Goal: Task Accomplishment & Management: Use online tool/utility

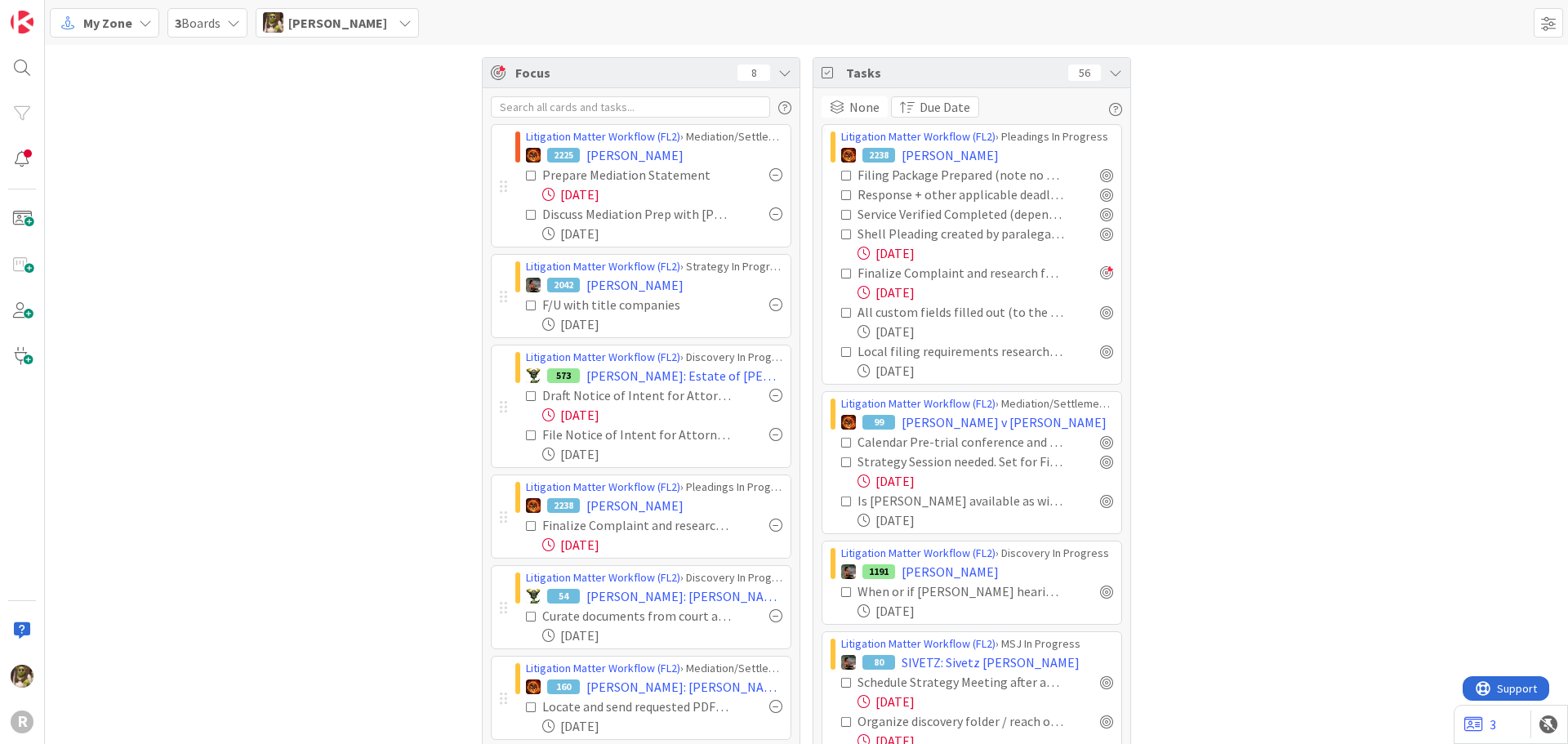
scroll to position [164, 0]
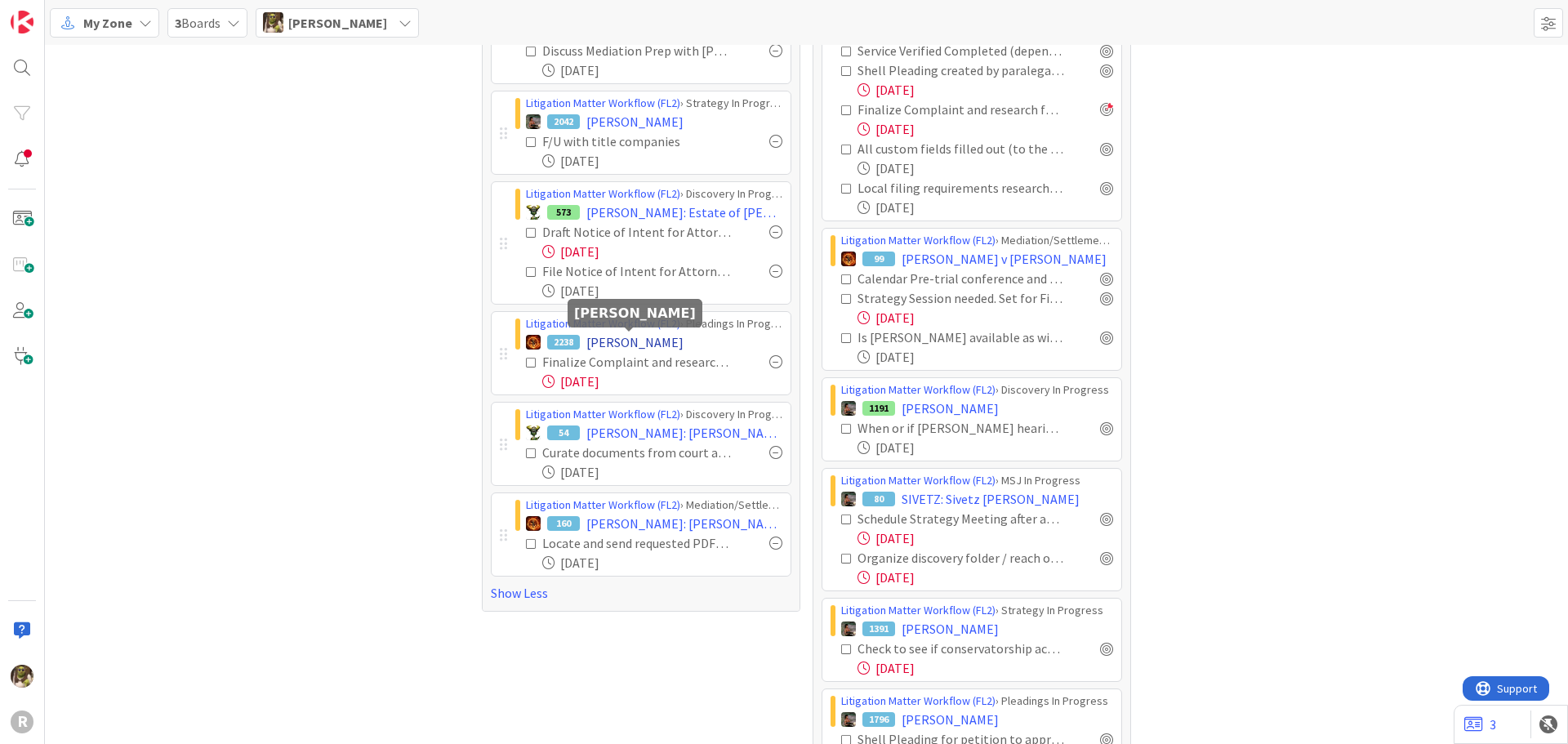
click at [633, 336] on span "[PERSON_NAME]" at bounding box center [635, 342] width 97 height 20
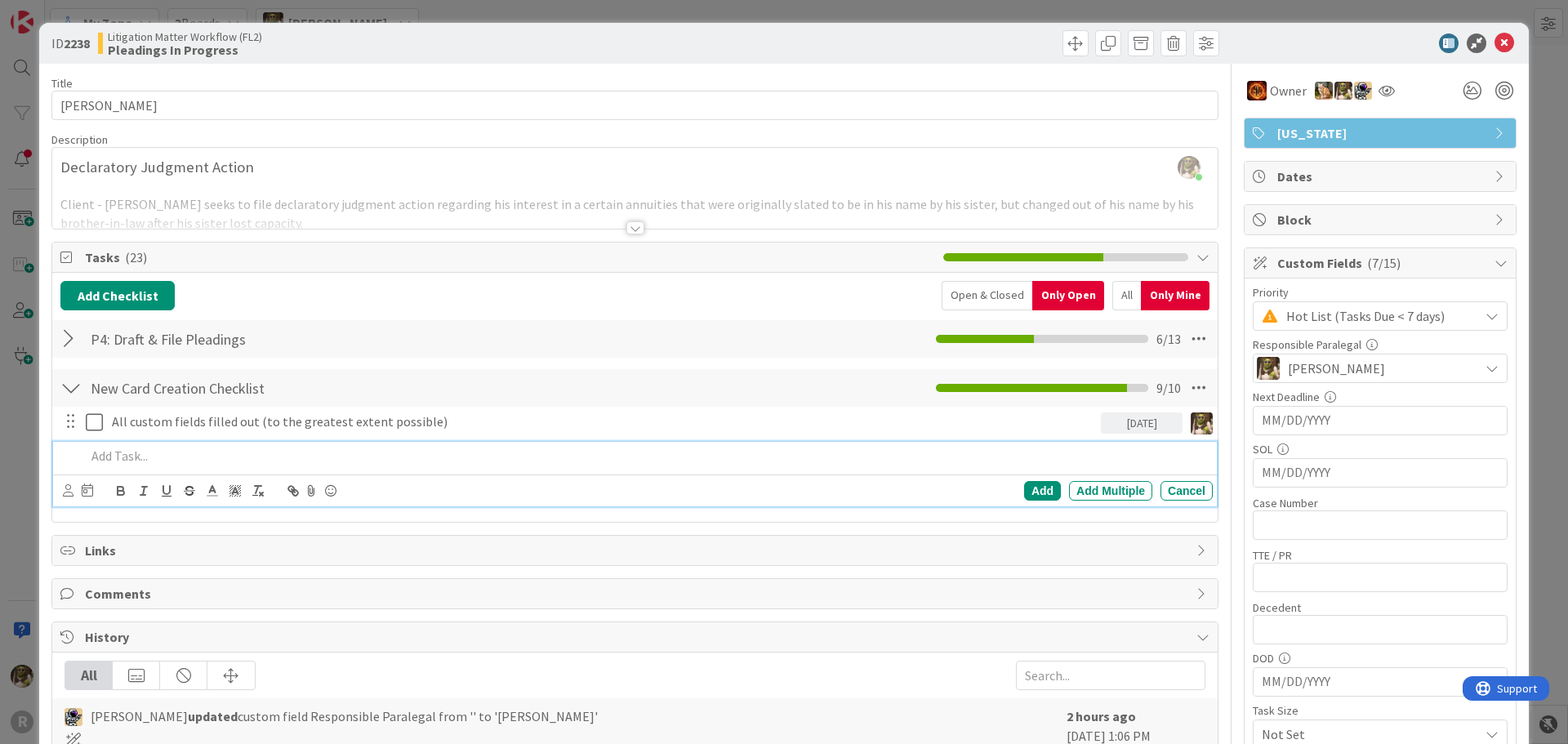
click at [185, 459] on p at bounding box center [646, 456] width 1121 height 19
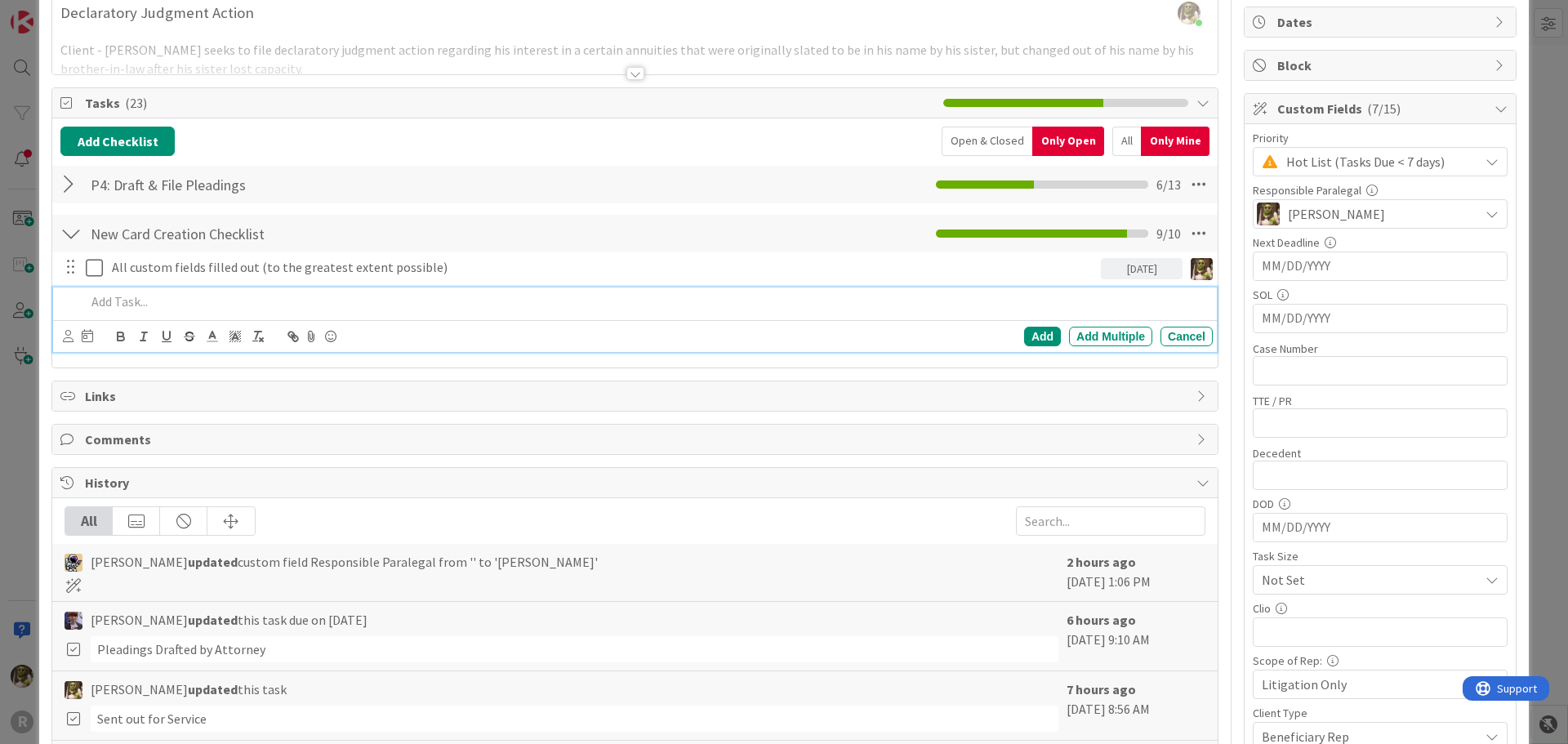
scroll to position [164, 0]
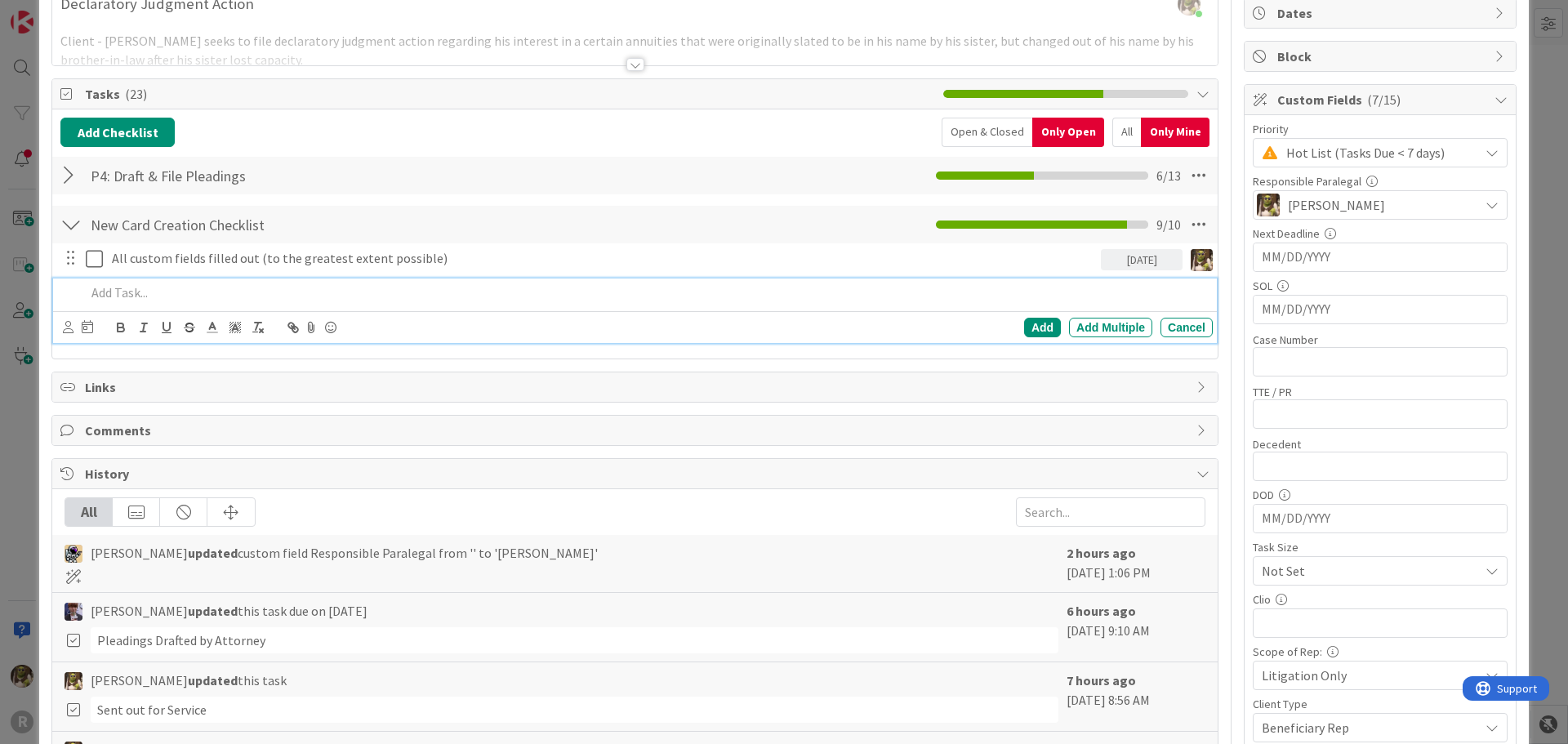
click at [78, 176] on div at bounding box center [71, 176] width 21 height 29
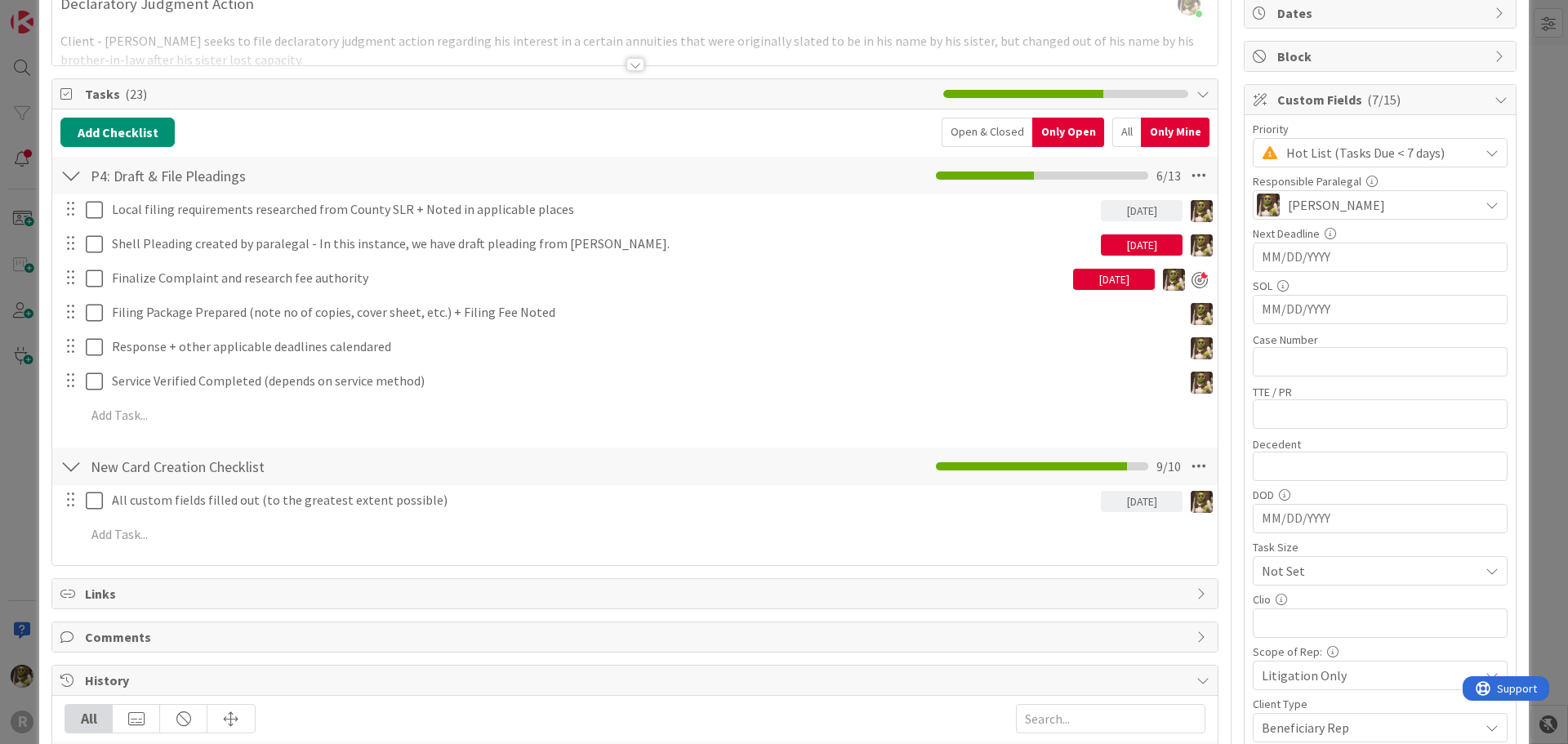
scroll to position [82, 0]
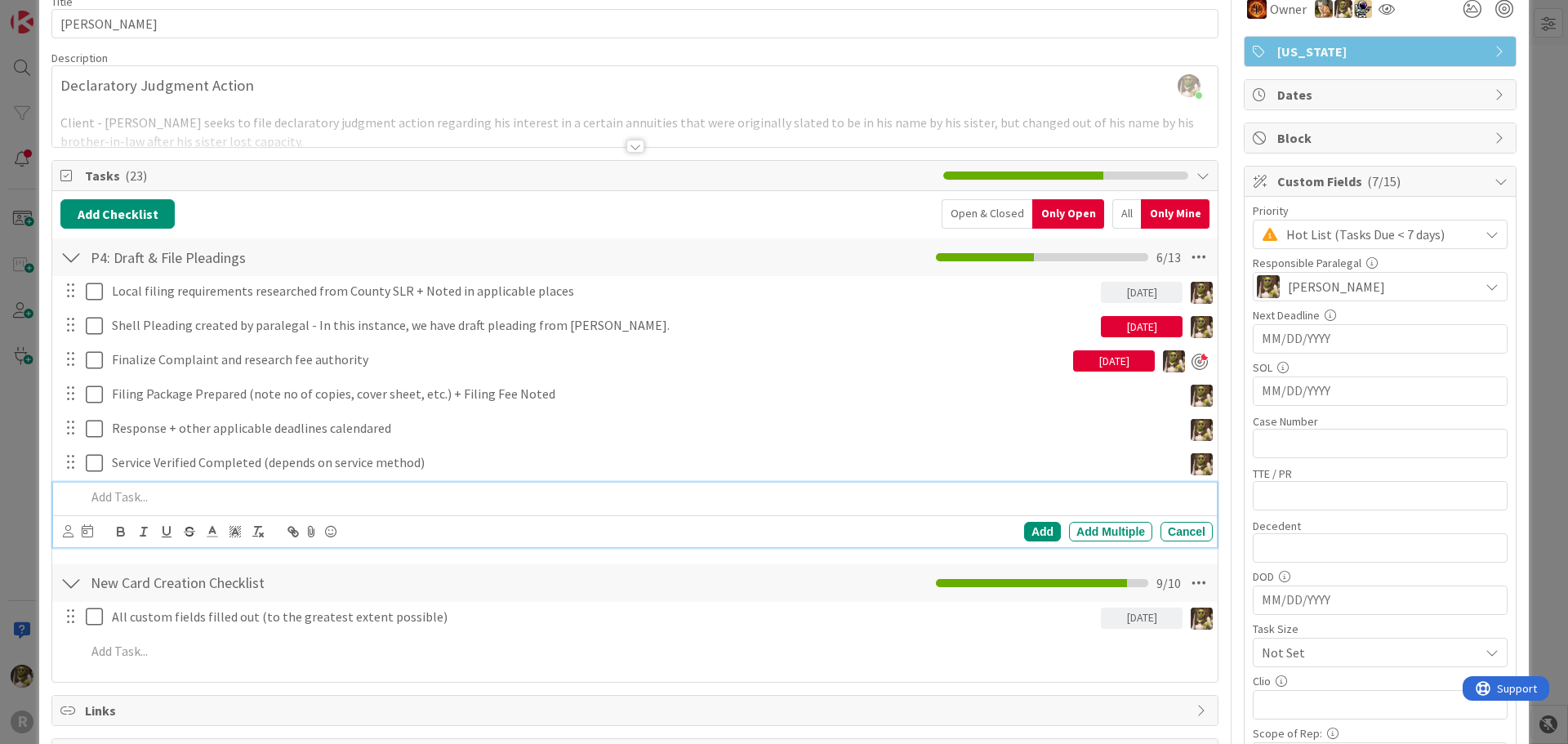
click at [147, 492] on p at bounding box center [646, 497] width 1121 height 19
click at [65, 534] on icon at bounding box center [68, 531] width 10 height 12
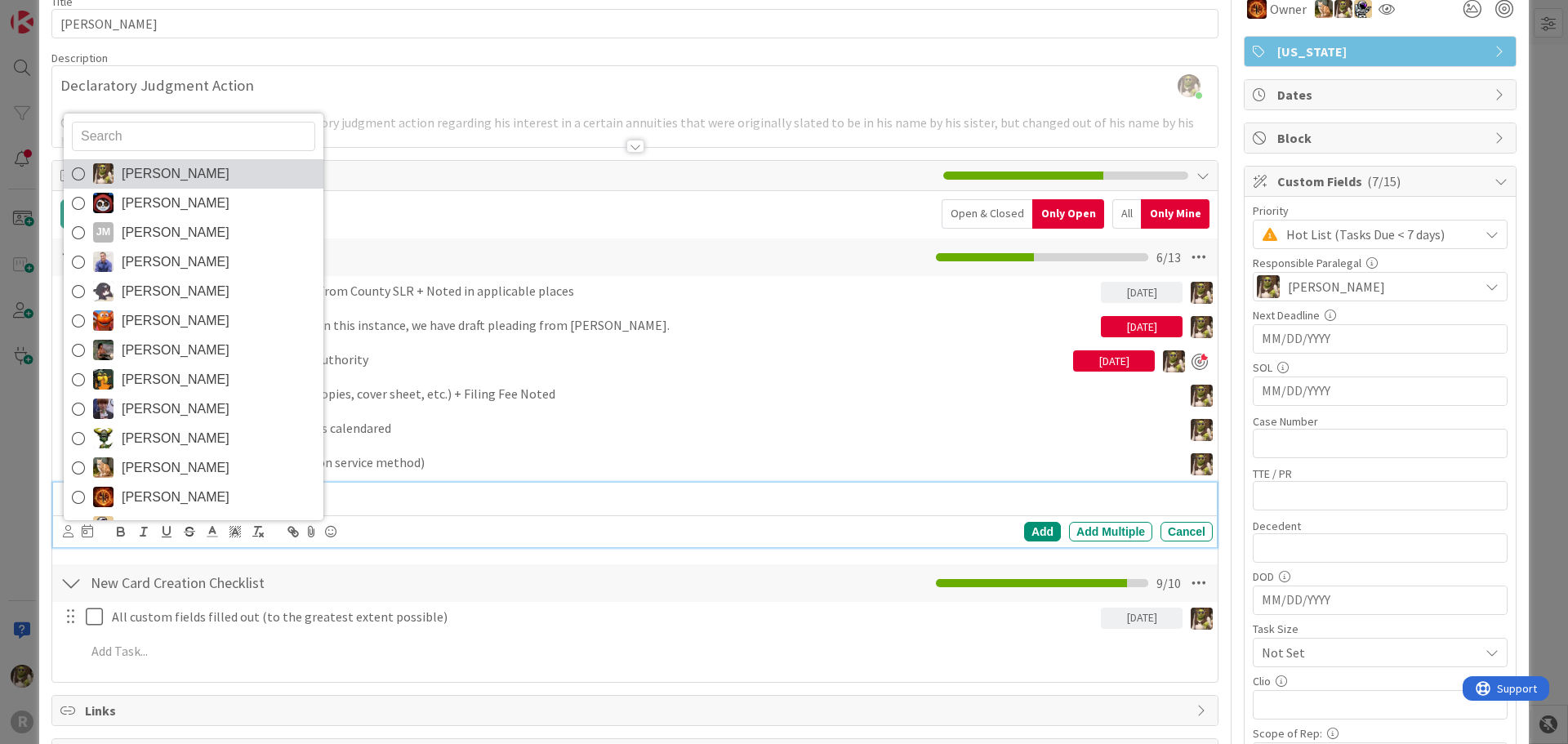
click at [153, 172] on span "[PERSON_NAME]" at bounding box center [176, 174] width 107 height 25
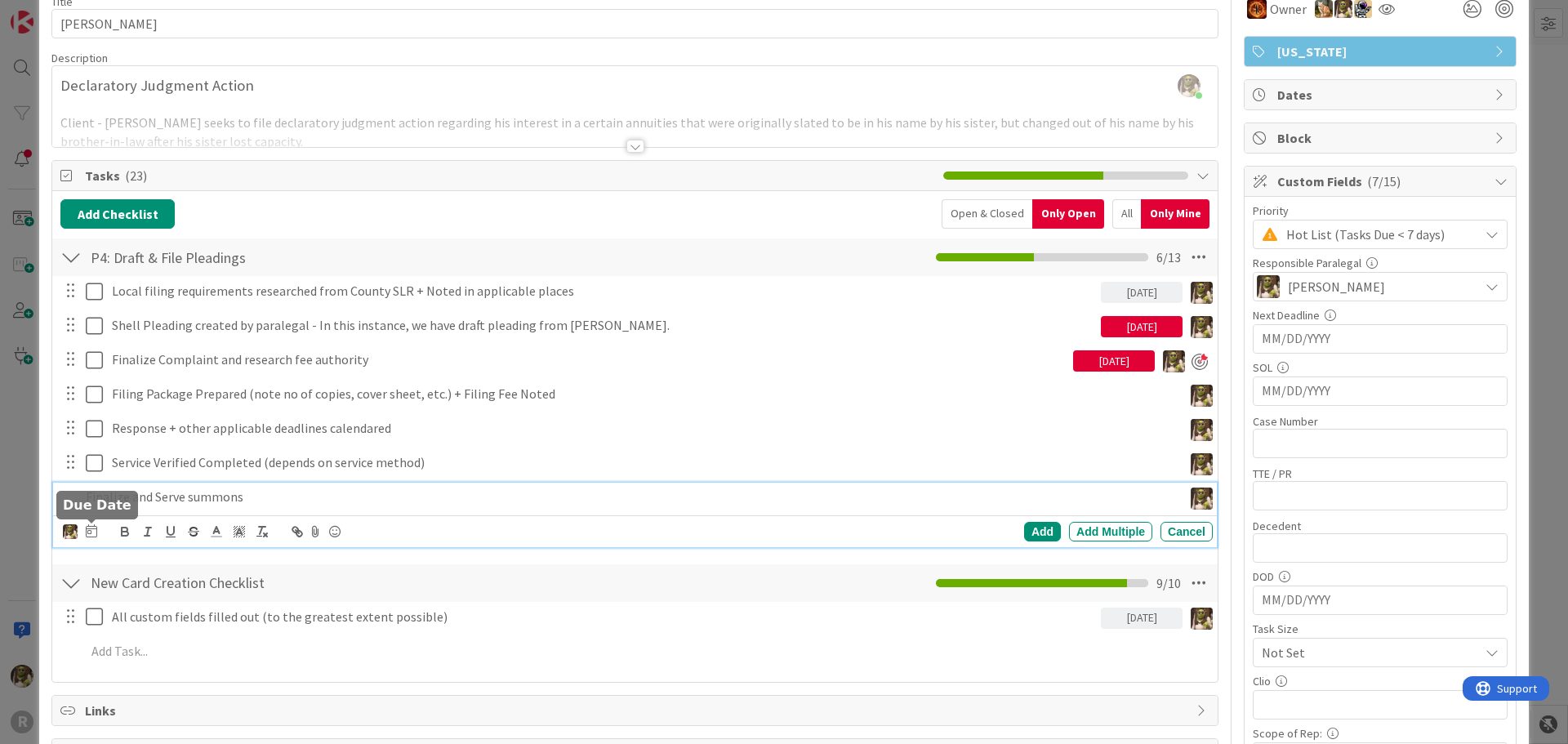
click at [88, 529] on icon at bounding box center [91, 530] width 11 height 13
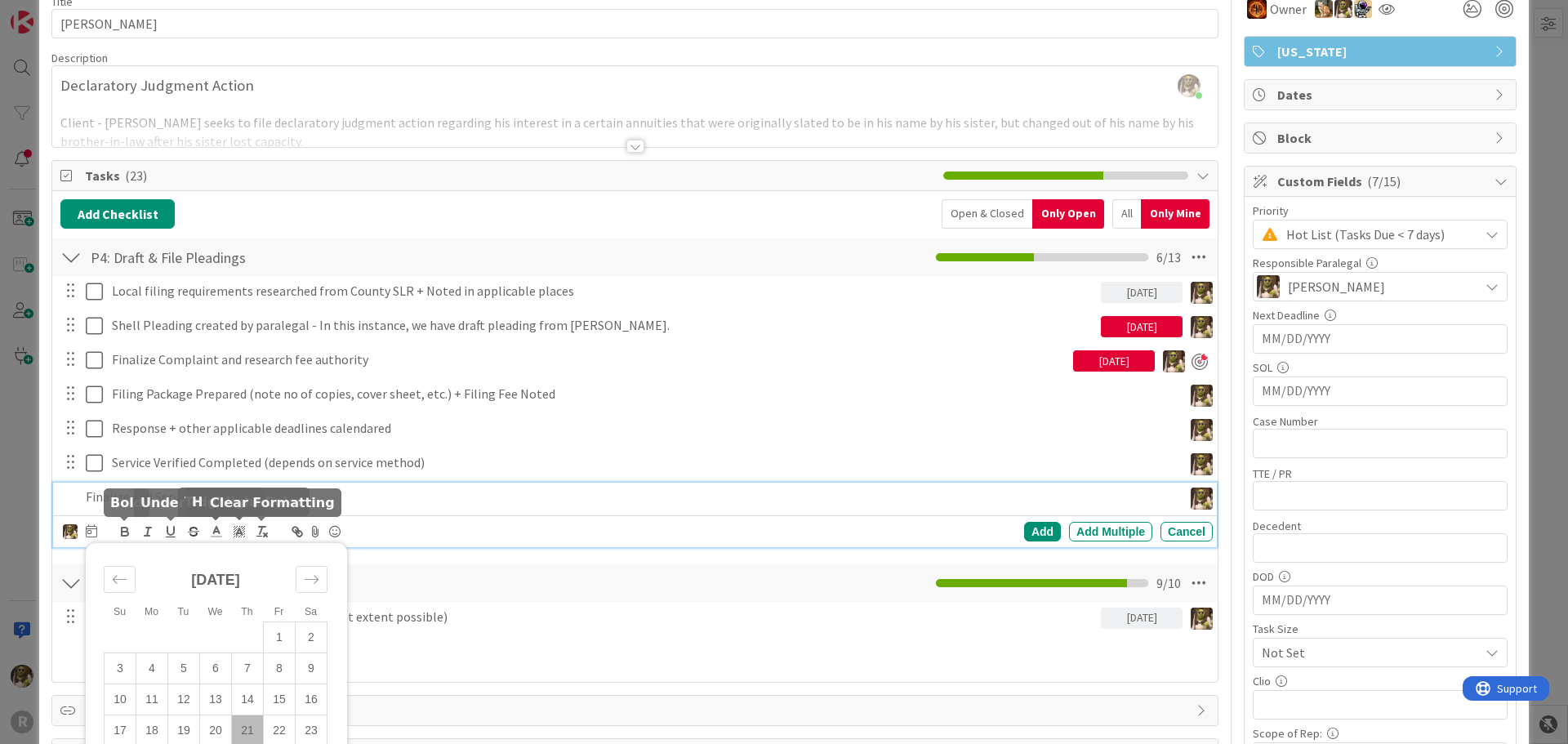
scroll to position [245, 0]
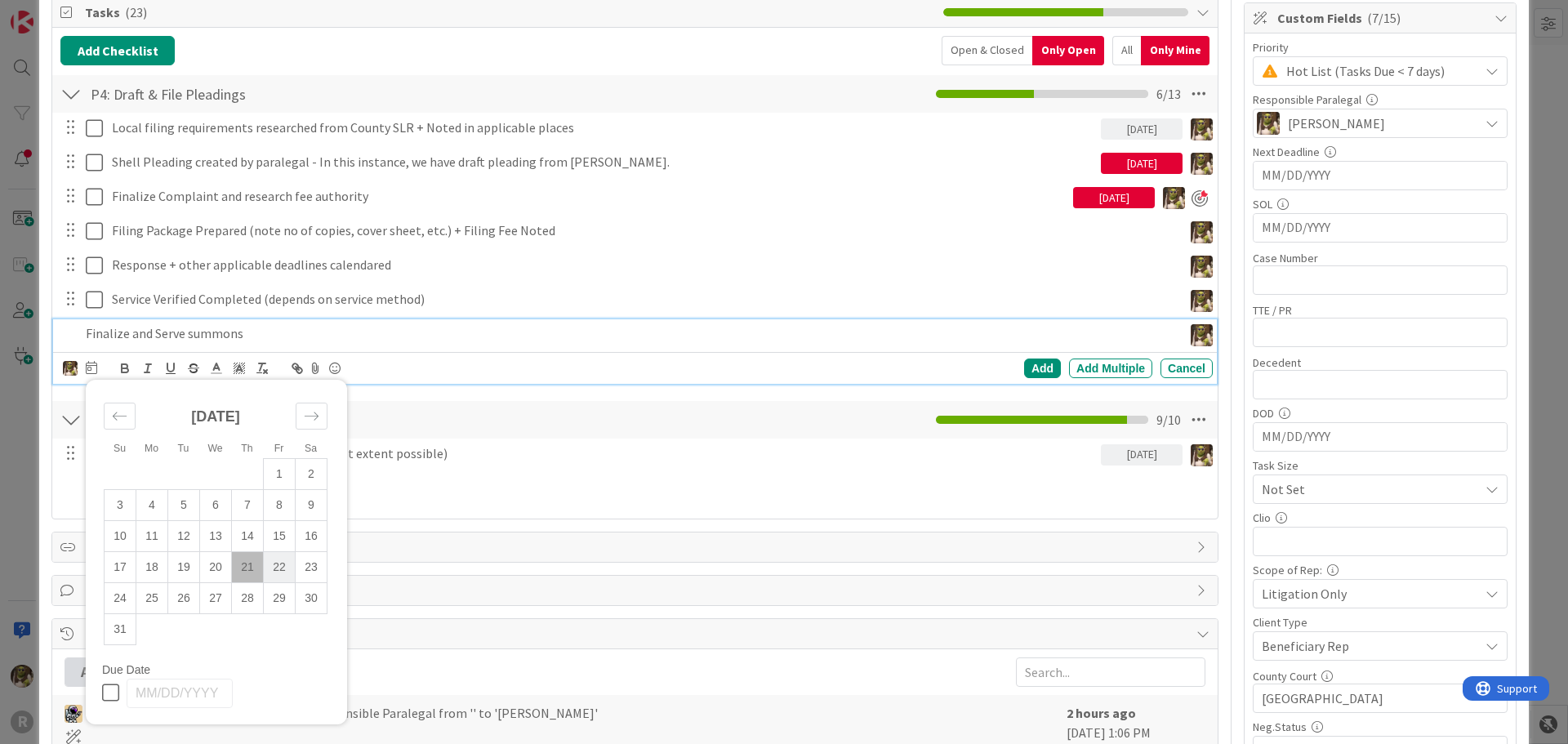
click at [282, 568] on td "22" at bounding box center [279, 567] width 32 height 31
click at [1023, 365] on div "Add" at bounding box center [1041, 368] width 37 height 20
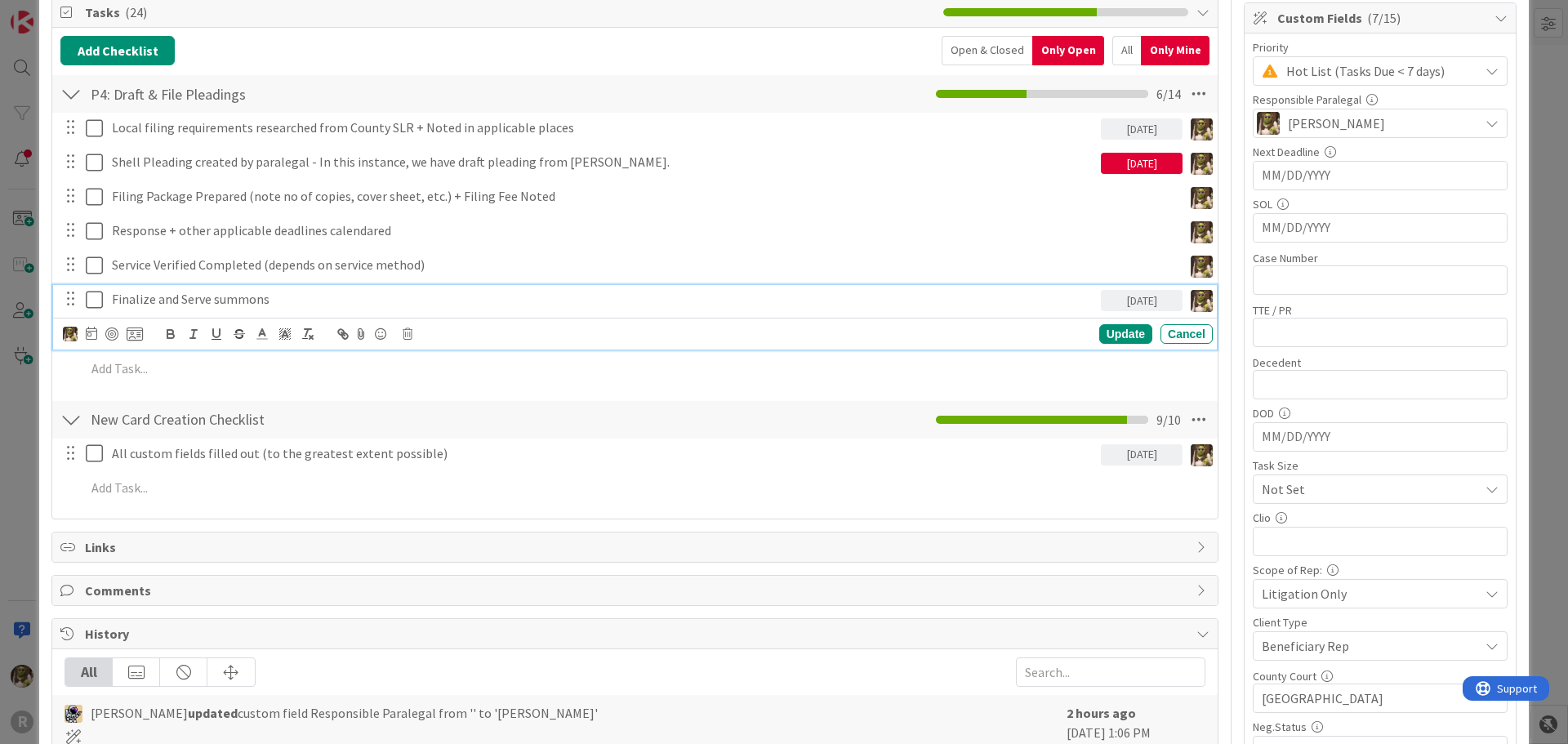
click at [240, 302] on p "Finalize and Serve summons" at bounding box center [602, 299] width 983 height 19
click at [112, 335] on div at bounding box center [112, 333] width 13 height 13
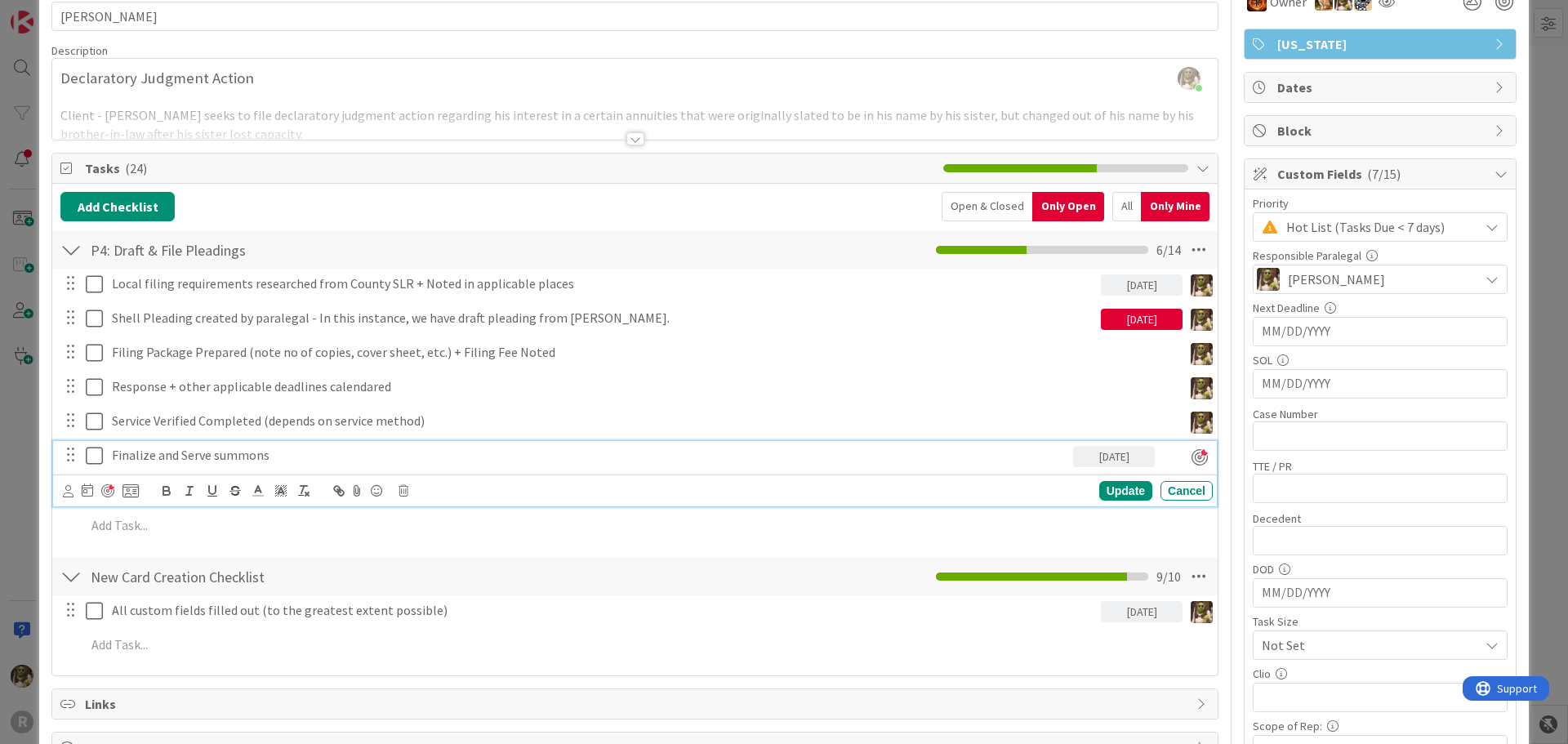
scroll to position [0, 0]
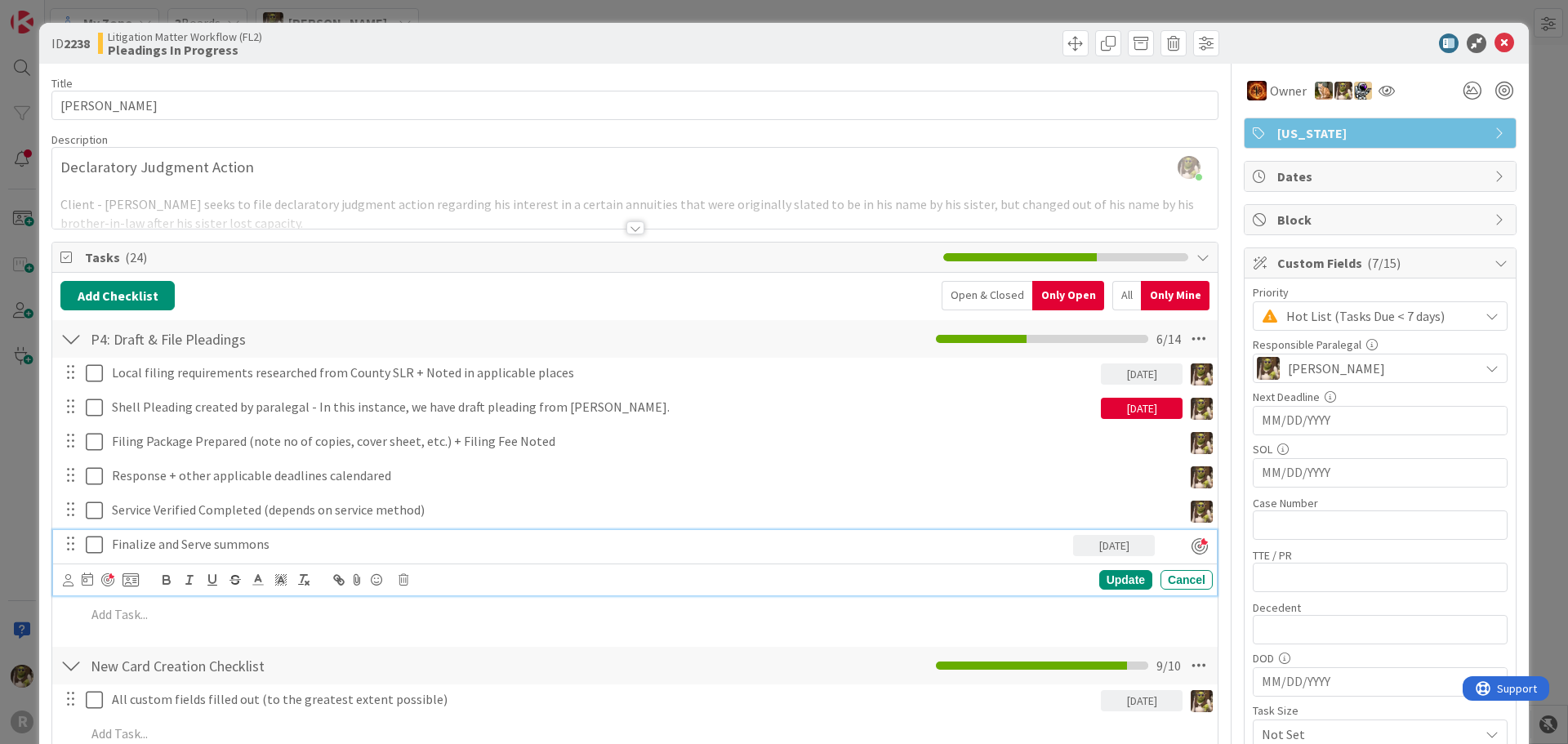
click at [1495, 37] on icon at bounding box center [1503, 43] width 20 height 20
